Goal: Task Accomplishment & Management: Manage account settings

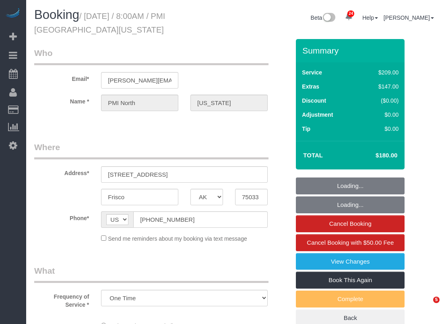
select select "[GEOGRAPHIC_DATA]"
select select "object:1692"
select select "3"
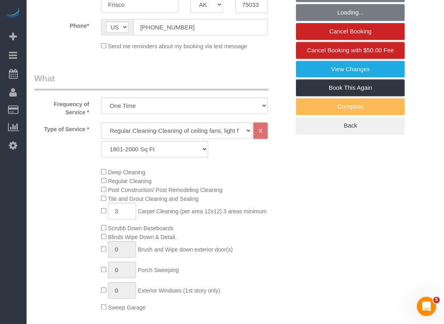
scroll to position [241, 0]
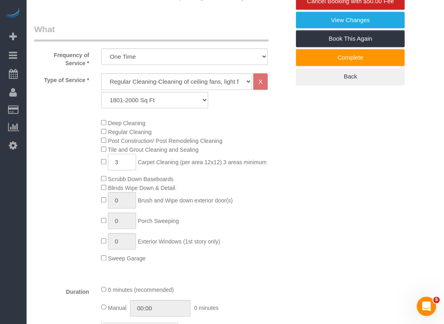
click at [103, 160] on span "3 Carpet Cleaning (per area 12x12) 3 areas minimum" at bounding box center [183, 162] width 165 height 6
type input "8"
click at [282, 191] on div "Deep Cleaning Regular Cleaning Post Construction/ Post Remodeling Cleaning Tile…" at bounding box center [195, 190] width 201 height 144
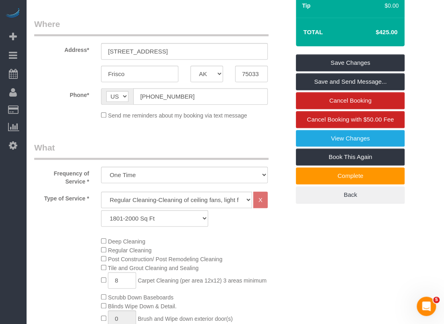
scroll to position [40, 0]
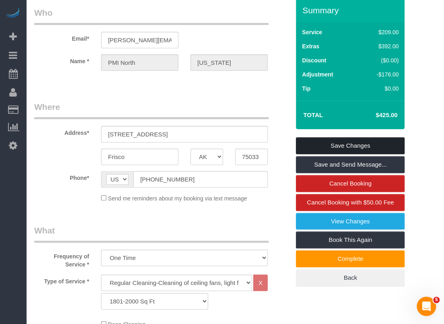
click at [356, 148] on link "Save Changes" at bounding box center [350, 145] width 109 height 17
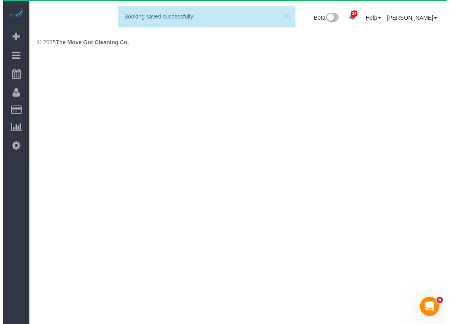
scroll to position [0, 0]
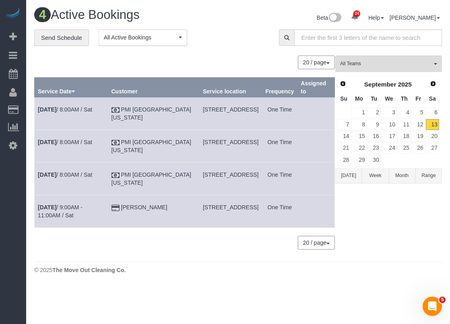
drag, startPoint x: 173, startPoint y: 141, endPoint x: 225, endPoint y: 140, distance: 52.3
click at [225, 140] on td "[STREET_ADDRESS]" at bounding box center [230, 146] width 62 height 33
copy span "[STREET_ADDRESS]"
